Goal: Information Seeking & Learning: Find specific page/section

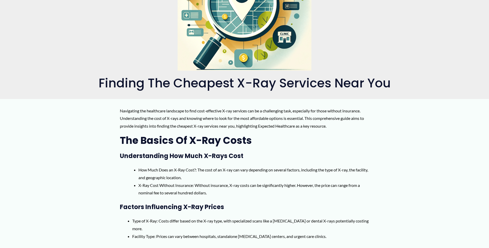
scroll to position [180, 0]
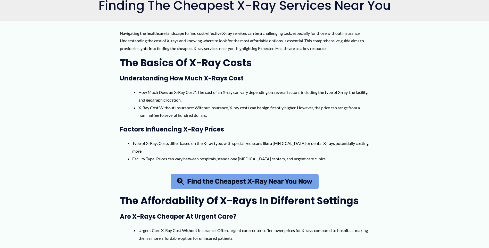
click at [251, 180] on span "Find the Cheapest X-Ray Near You Now" at bounding box center [249, 181] width 125 height 7
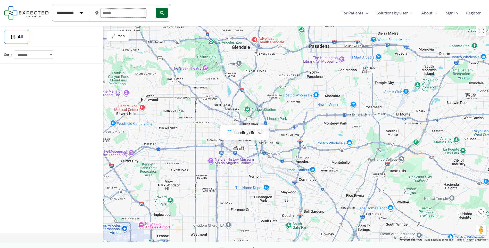
click at [118, 13] on input "text" at bounding box center [124, 13] width 46 height 9
type input "*****"
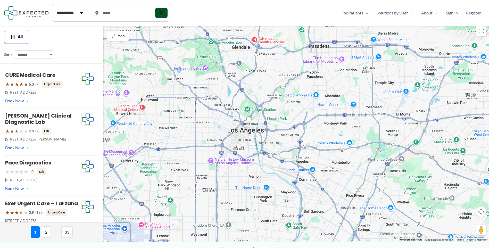
click at [162, 13] on button "submit" at bounding box center [161, 13] width 12 height 10
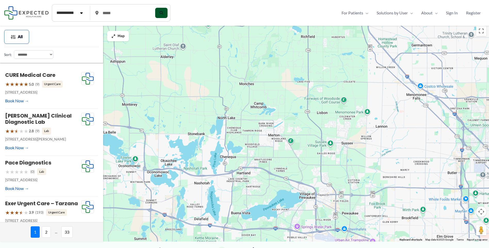
click at [168, 12] on button "submit" at bounding box center [161, 13] width 12 height 10
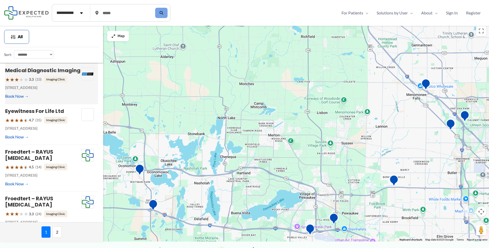
scroll to position [103, 0]
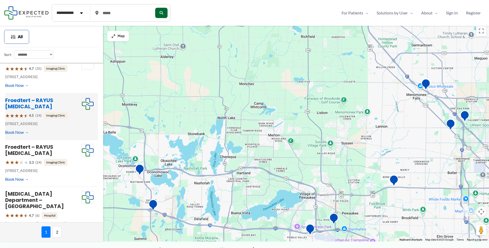
click at [12, 106] on link "Froedtert – RAYUS Radiology" at bounding box center [29, 103] width 48 height 13
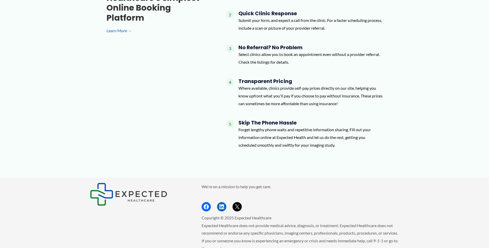
scroll to position [490, 0]
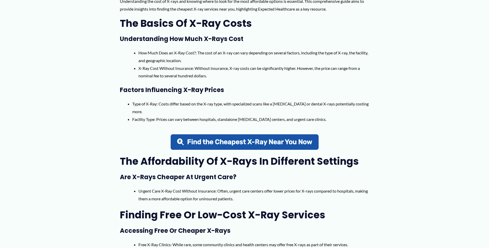
scroll to position [232, 0]
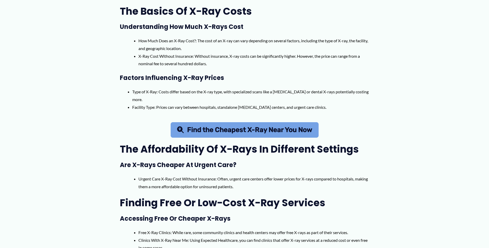
click at [255, 130] on span "Find the Cheapest X-Ray Near You Now" at bounding box center [249, 130] width 125 height 7
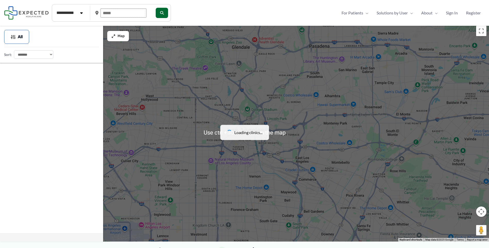
click at [121, 13] on input "text" at bounding box center [124, 13] width 46 height 9
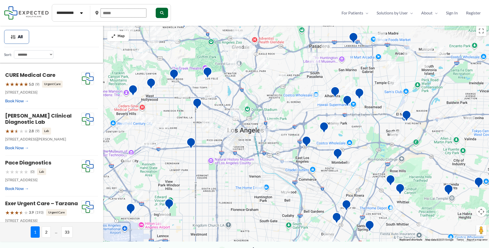
click at [121, 12] on input "text" at bounding box center [124, 13] width 46 height 9
type input "*****"
click at [168, 11] on button "submit" at bounding box center [161, 13] width 12 height 10
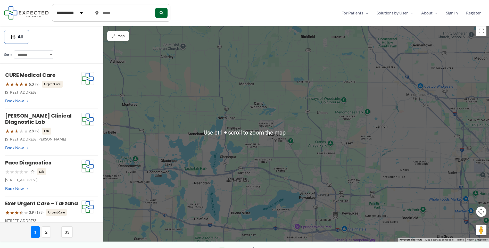
click at [307, 153] on div at bounding box center [244, 132] width 489 height 218
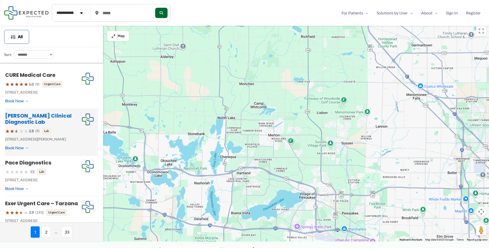
click at [55, 114] on link "[PERSON_NAME] Clinical Diagnostic Lab" at bounding box center [38, 118] width 67 height 13
